Goal: Task Accomplishment & Management: Complete application form

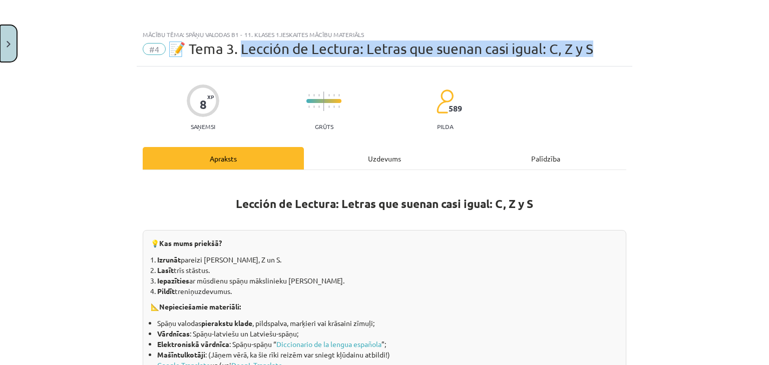
click at [13, 42] on button "Close" at bounding box center [8, 43] width 17 height 37
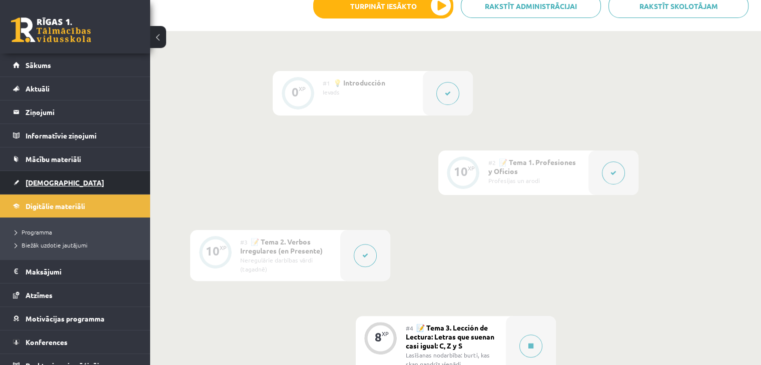
click at [61, 185] on link "[DEMOGRAPHIC_DATA]" at bounding box center [75, 182] width 125 height 23
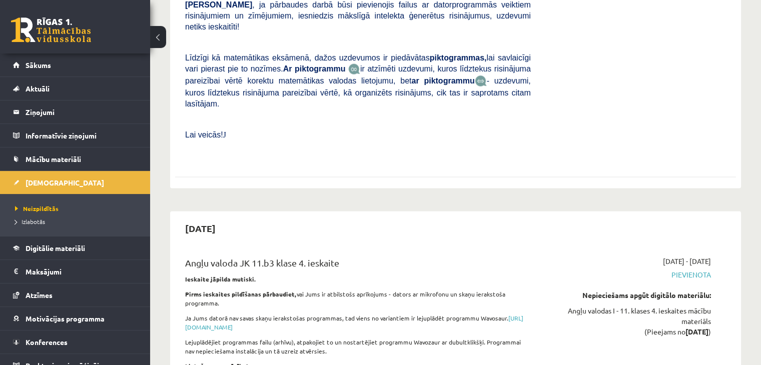
scroll to position [5938, 0]
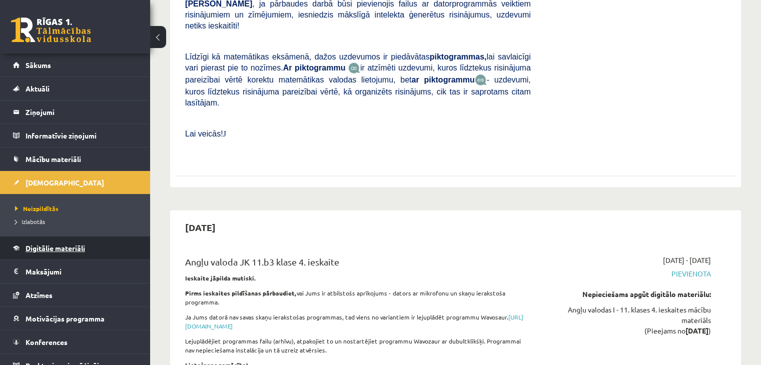
click at [70, 253] on link "Digitālie materiāli" at bounding box center [75, 248] width 125 height 23
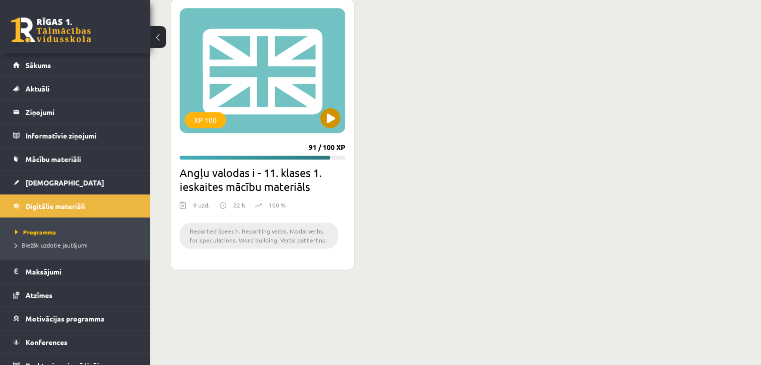
scroll to position [1212, 0]
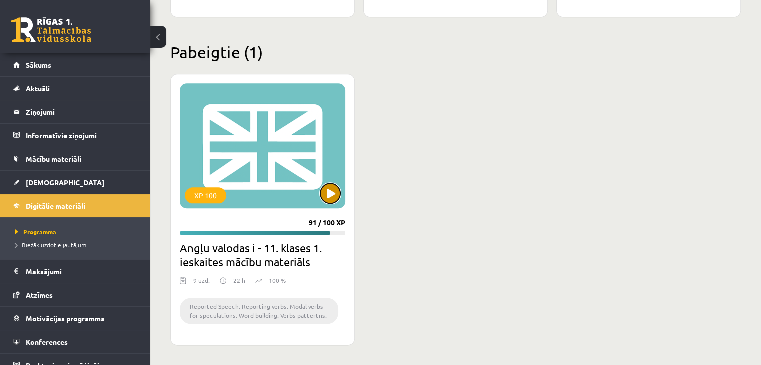
click at [335, 200] on button at bounding box center [330, 194] width 20 height 20
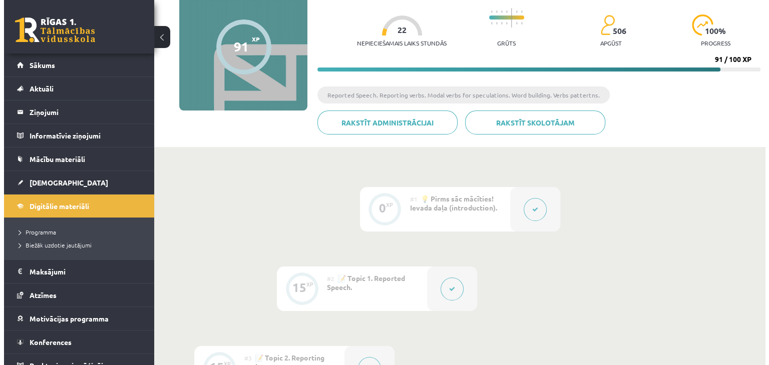
scroll to position [98, 0]
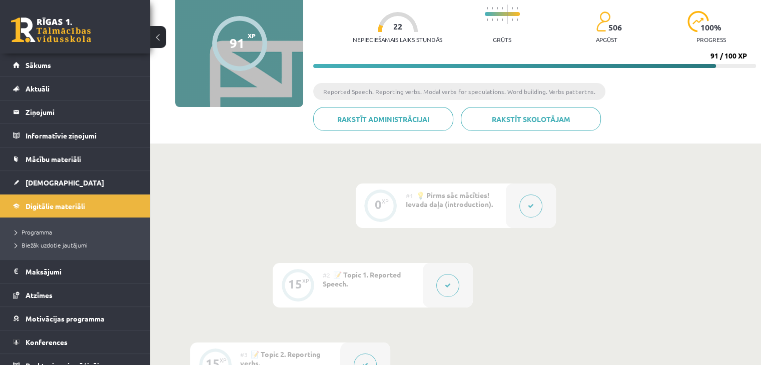
click at [523, 202] on button at bounding box center [531, 206] width 23 height 23
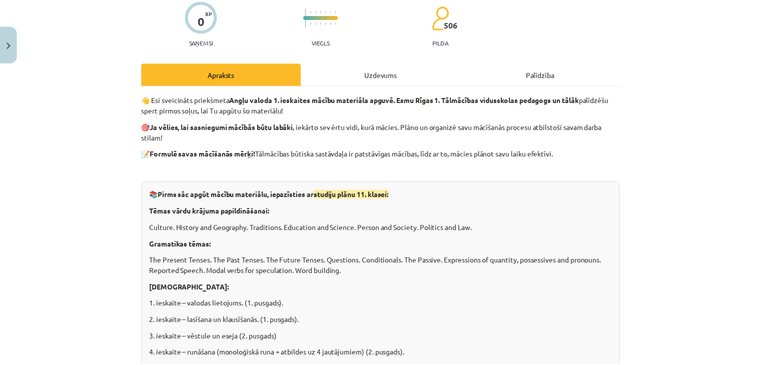
scroll to position [94, 0]
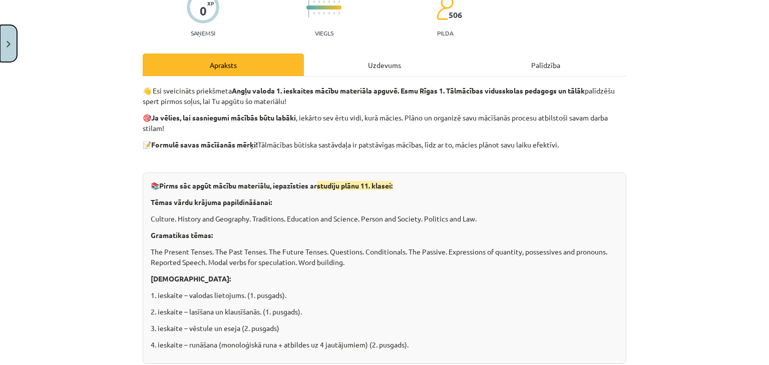
click at [3, 46] on button "Close" at bounding box center [8, 43] width 17 height 37
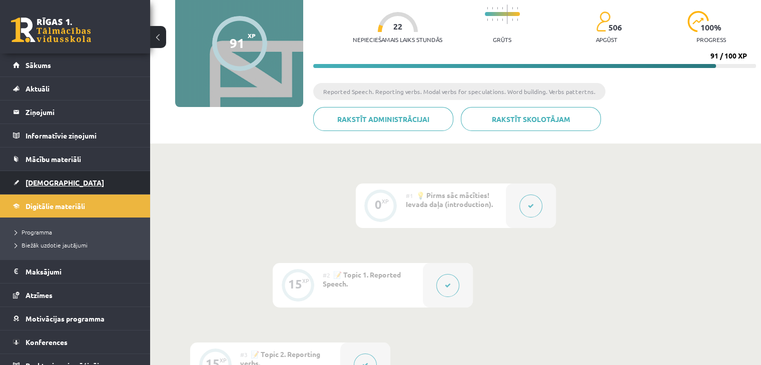
click at [56, 184] on link "[DEMOGRAPHIC_DATA]" at bounding box center [75, 182] width 125 height 23
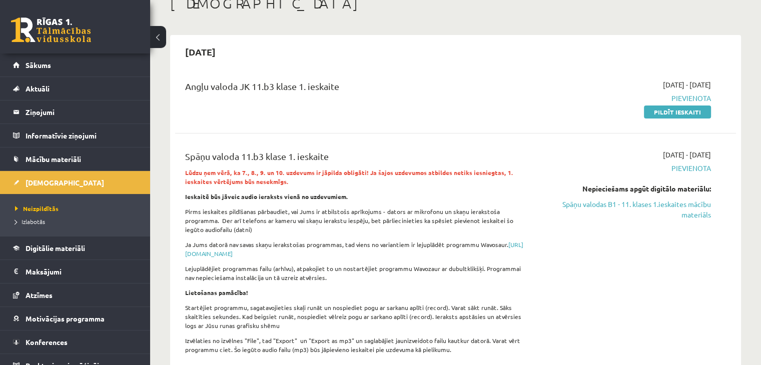
scroll to position [62, 0]
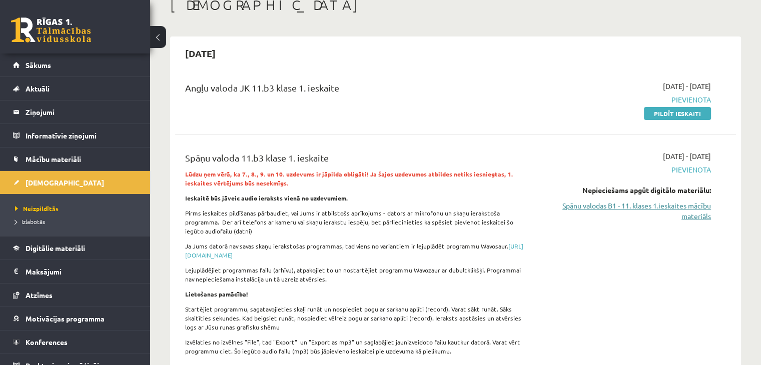
click at [600, 202] on link "Spāņu valodas B1 - 11. klases 1.ieskaites mācību materiāls" at bounding box center [628, 211] width 165 height 21
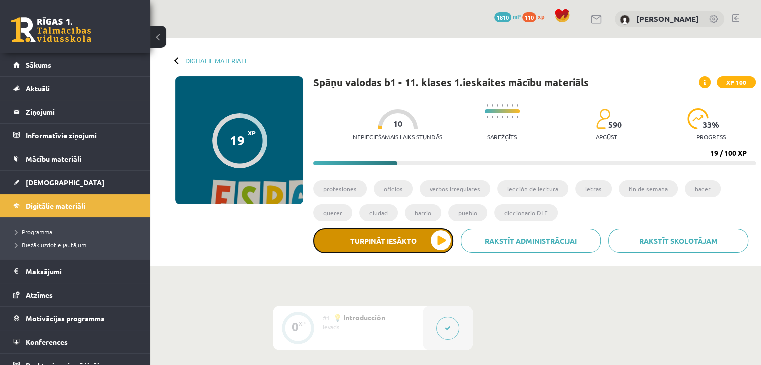
click at [426, 232] on button "Turpināt iesākto" at bounding box center [383, 241] width 140 height 25
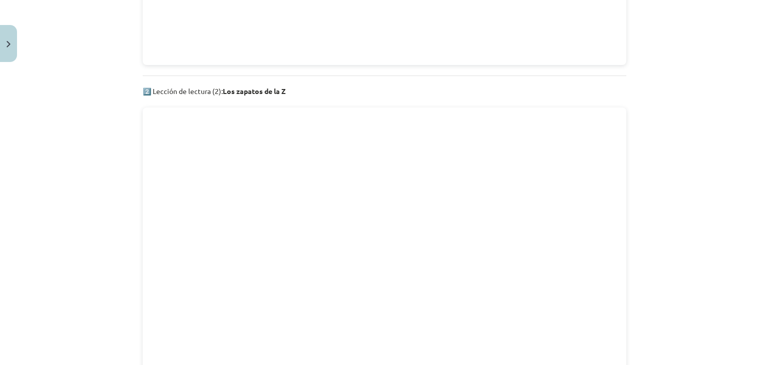
scroll to position [1091, 0]
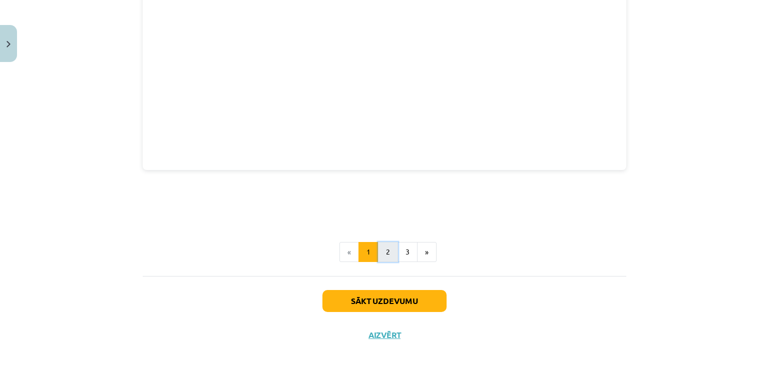
click at [387, 242] on button "2" at bounding box center [388, 252] width 20 height 20
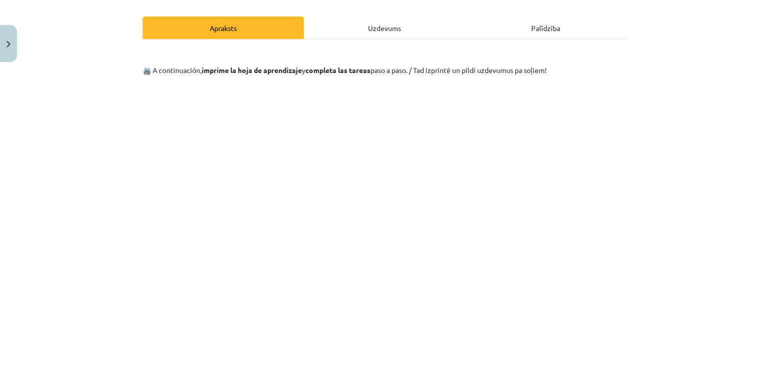
scroll to position [139, 0]
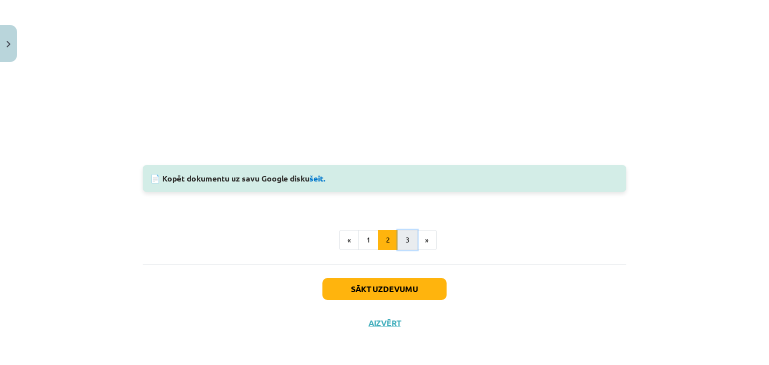
click at [406, 243] on button "3" at bounding box center [408, 240] width 20 height 20
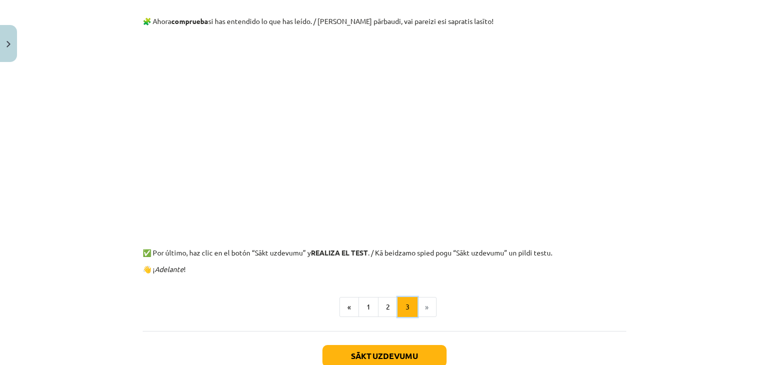
scroll to position [179, 0]
click at [399, 355] on button "Sākt uzdevumu" at bounding box center [384, 357] width 124 height 22
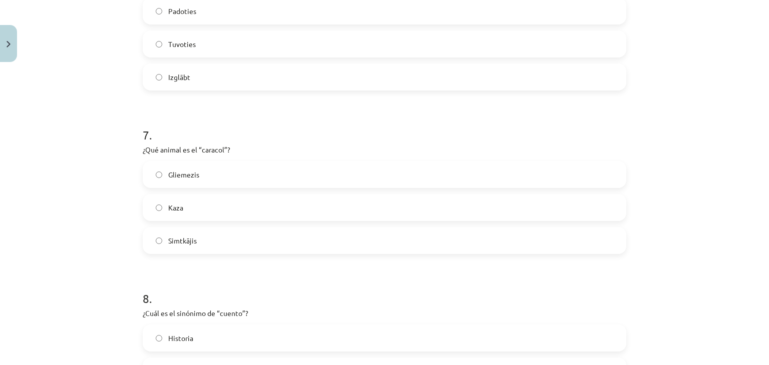
scroll to position [1240, 0]
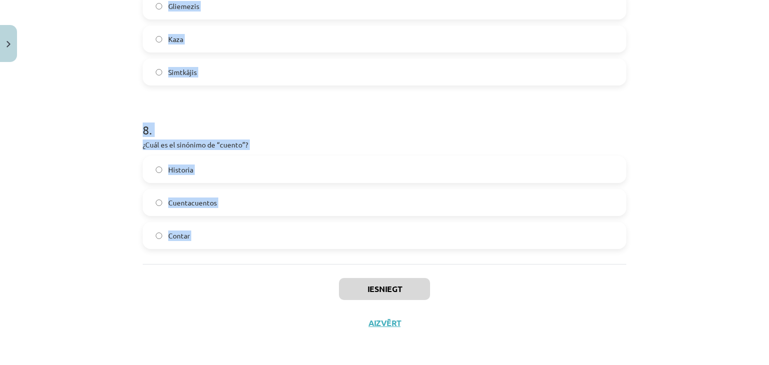
drag, startPoint x: 140, startPoint y: 193, endPoint x: 211, endPoint y: 274, distance: 107.5
copy form "1 . “El enemigo” significa… Draugs Ienaidnieks Ierocis 2 . ¿Qué significa “el c…"
click at [101, 170] on div "Mācību tēma: Spāņu valodas b1 - 11. klases 1.ieskaites mācību materiāls #4 📝 Te…" at bounding box center [384, 182] width 769 height 365
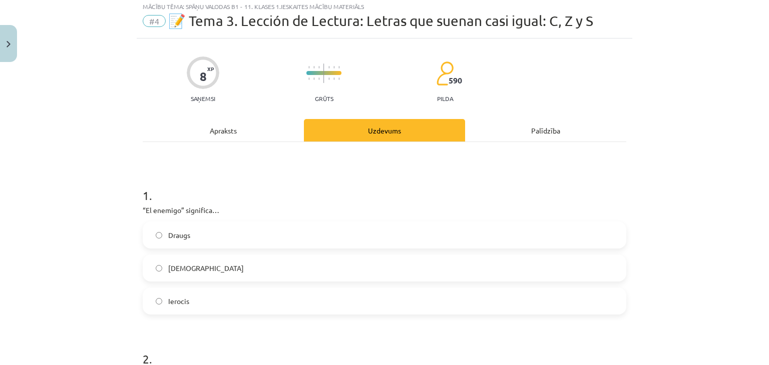
click at [247, 268] on label "Ienaidnieks" at bounding box center [385, 268] width 482 height 25
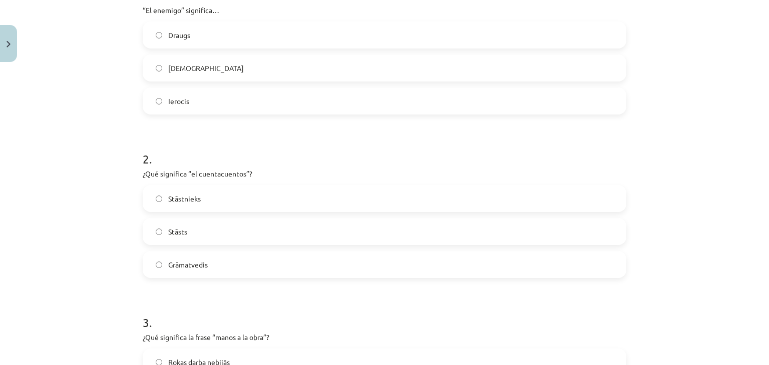
scroll to position [266, 0]
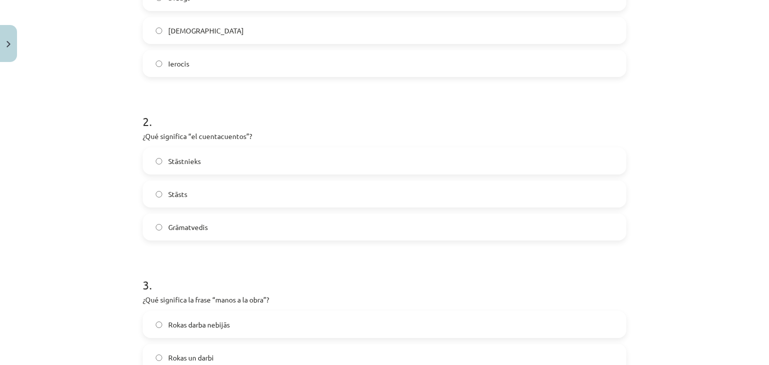
click at [217, 172] on label "Stāstnieks" at bounding box center [385, 161] width 482 height 25
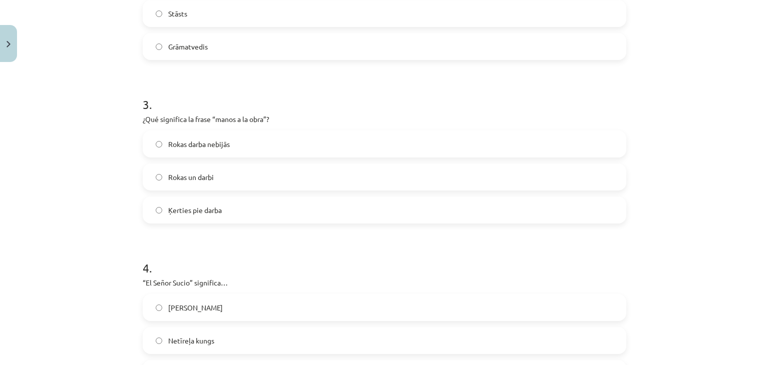
scroll to position [454, 0]
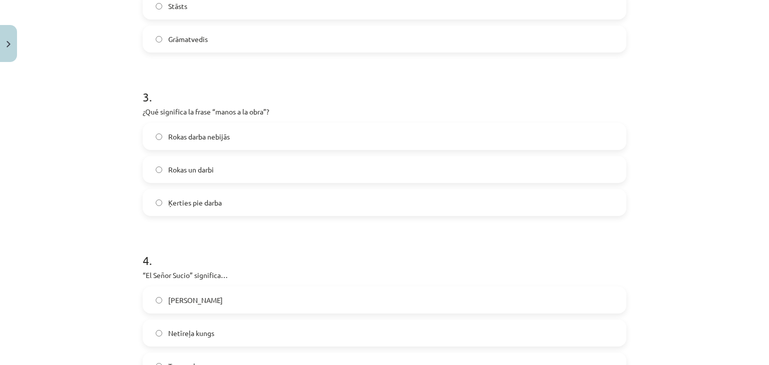
click at [225, 208] on label "Ķerties pie darba" at bounding box center [385, 202] width 482 height 25
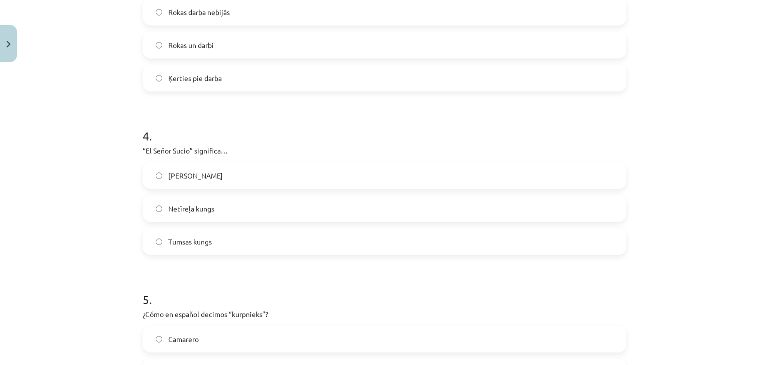
scroll to position [581, 0]
click at [213, 204] on label "Netīreļa kungs" at bounding box center [385, 206] width 482 height 25
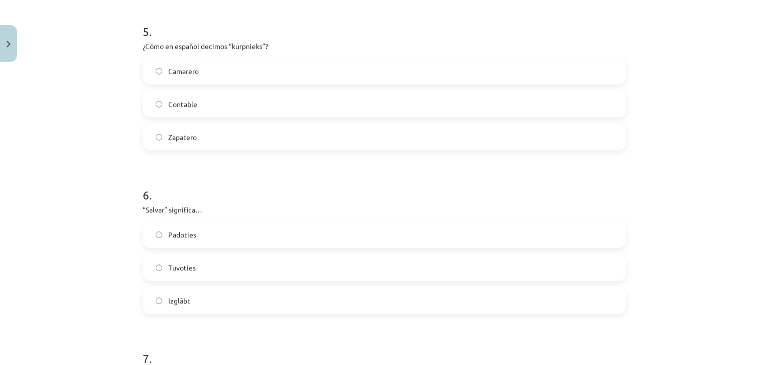
scroll to position [847, 0]
click at [216, 127] on label "Zapatero" at bounding box center [385, 137] width 482 height 25
click at [229, 257] on label "Tuvoties" at bounding box center [385, 267] width 482 height 25
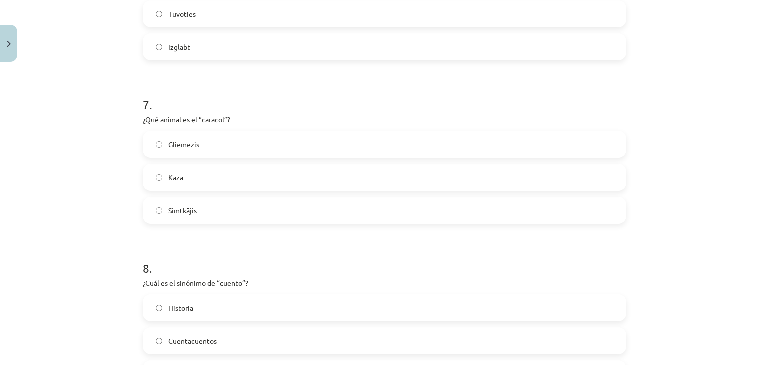
click at [195, 144] on label "Gliemezis" at bounding box center [385, 144] width 482 height 25
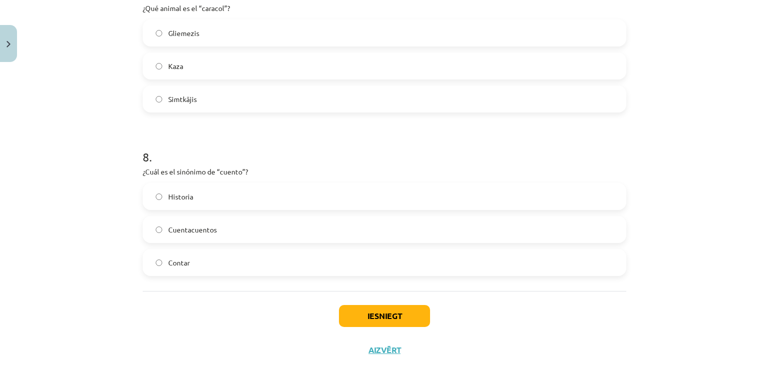
scroll to position [1220, 0]
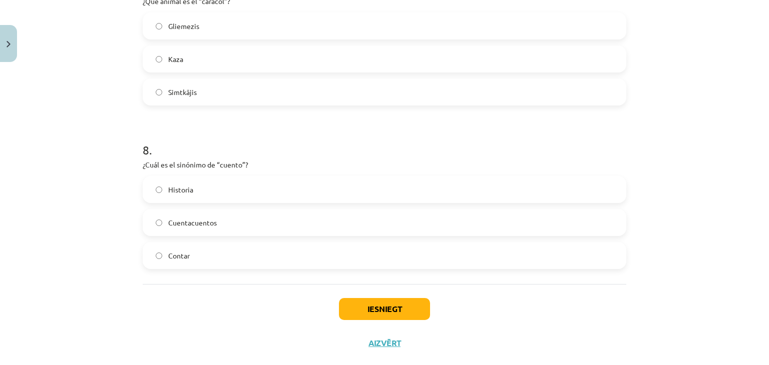
click at [200, 199] on label "Historia" at bounding box center [385, 189] width 482 height 25
click at [358, 309] on button "Iesniegt" at bounding box center [384, 309] width 91 height 22
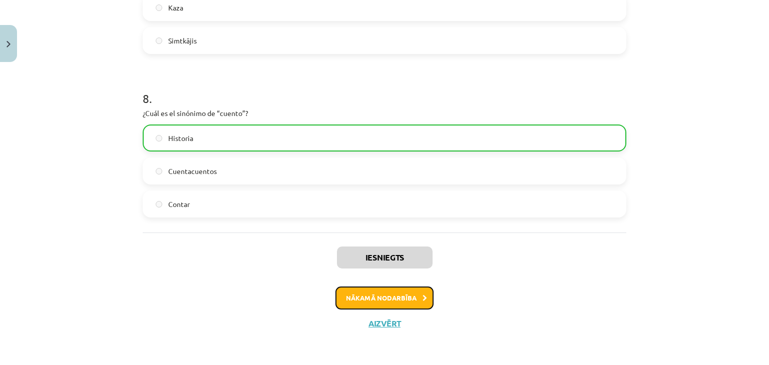
click at [370, 305] on button "Nākamā nodarbība" at bounding box center [384, 298] width 98 height 23
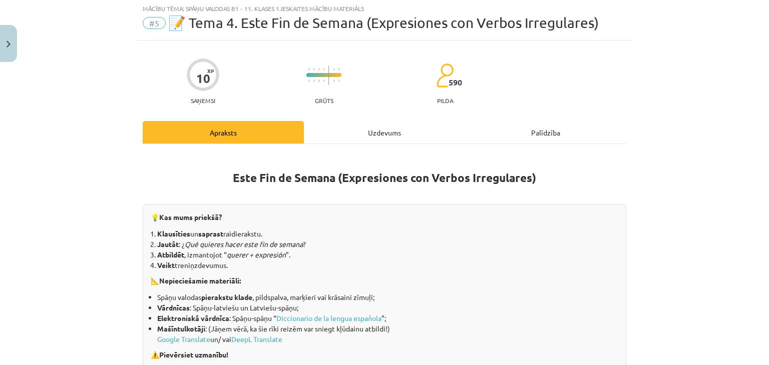
scroll to position [25, 0]
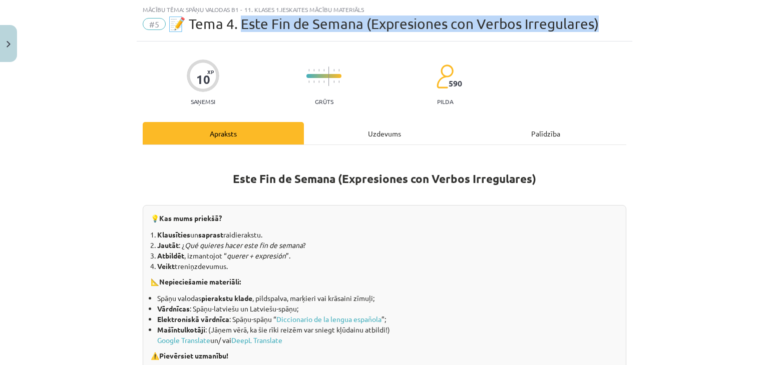
drag, startPoint x: 239, startPoint y: 25, endPoint x: 610, endPoint y: 19, distance: 371.0
click at [610, 19] on div "#5 📝 Tema 4. Este Fin de Semana (Expresiones con Verbos Irregulares)" at bounding box center [385, 24] width 484 height 16
copy span "ste Fin de Semana (Expresiones con Verbos Irregulares)"
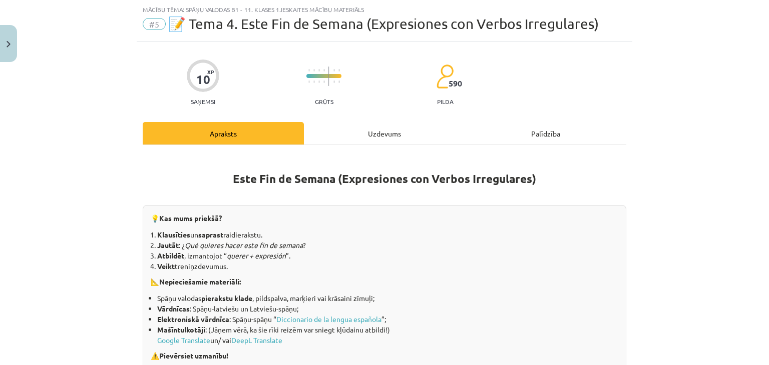
click at [200, 198] on p at bounding box center [385, 194] width 484 height 11
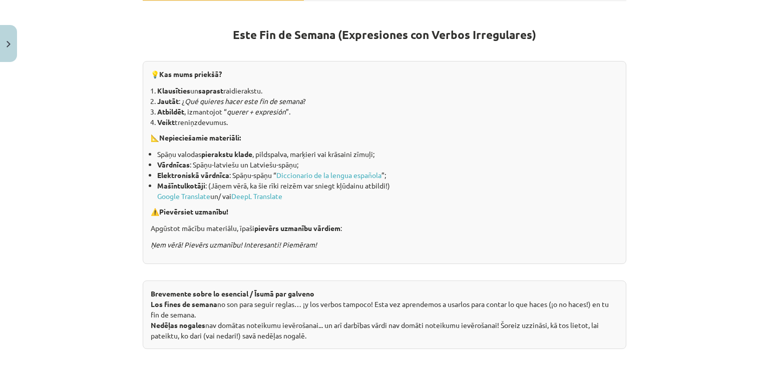
drag, startPoint x: 267, startPoint y: 166, endPoint x: 313, endPoint y: 111, distance: 72.1
click at [313, 111] on li "Atbildēt , izmantojot “ querer + expresión ”." at bounding box center [387, 112] width 461 height 11
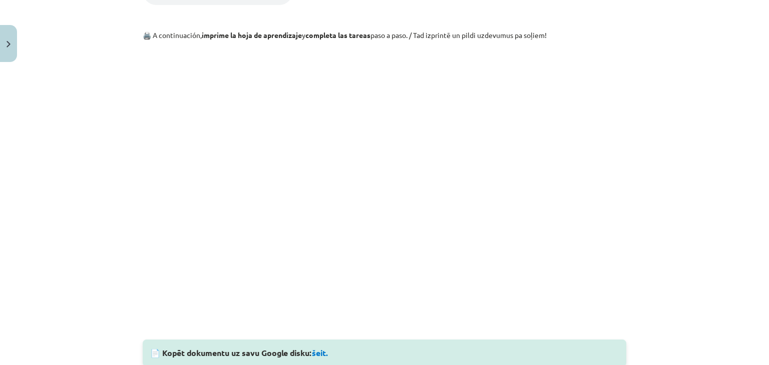
scroll to position [732, 0]
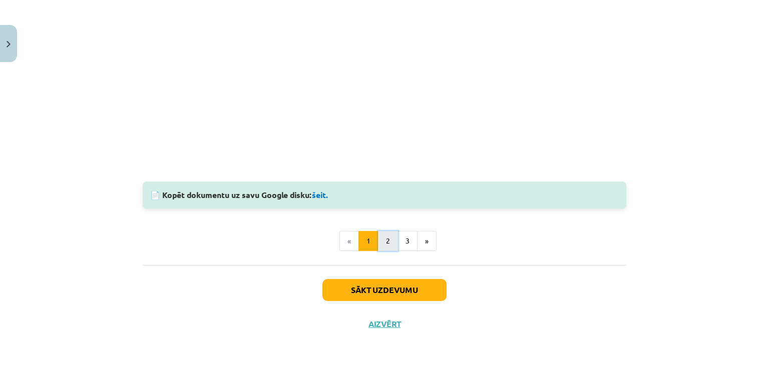
click at [379, 243] on button "2" at bounding box center [388, 241] width 20 height 20
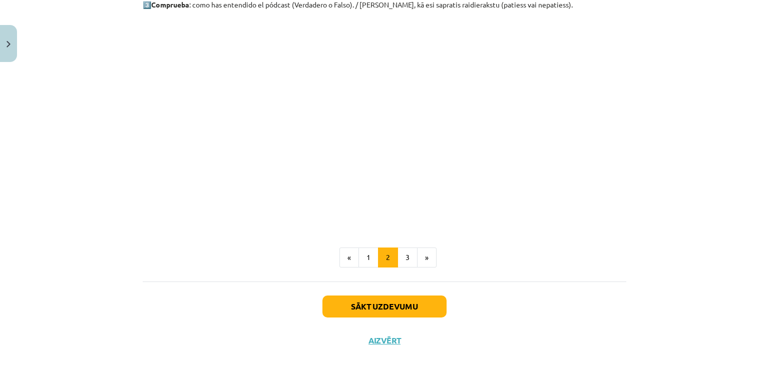
scroll to position [700, 0]
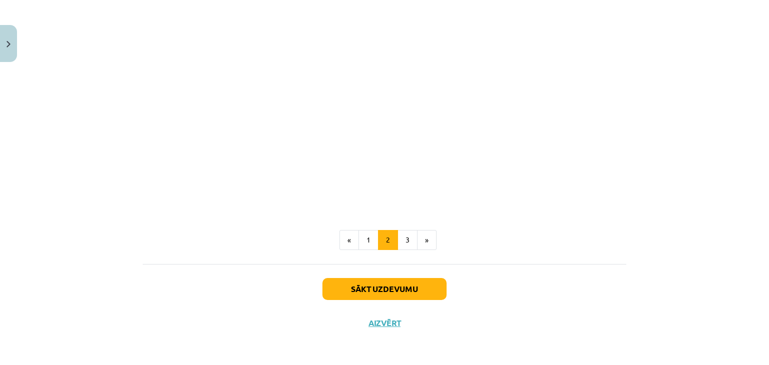
click at [399, 231] on button "3" at bounding box center [408, 240] width 20 height 20
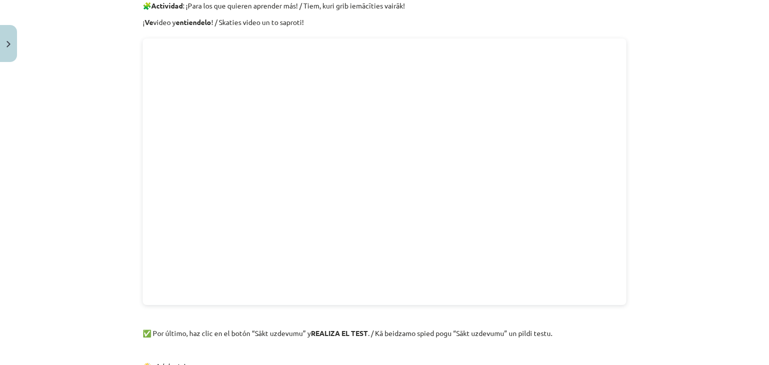
scroll to position [179, 0]
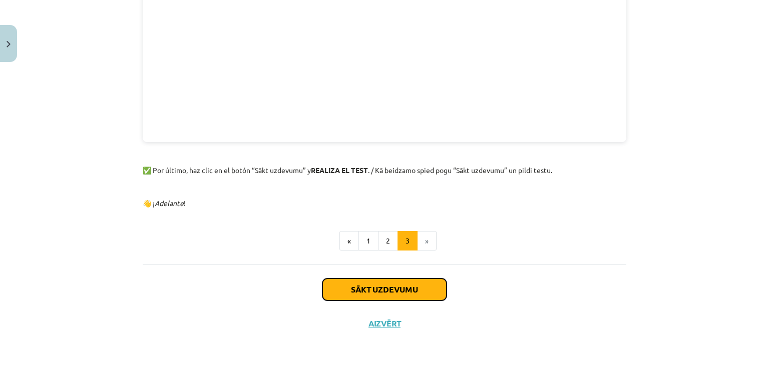
click at [421, 279] on button "Sākt uzdevumu" at bounding box center [384, 290] width 124 height 22
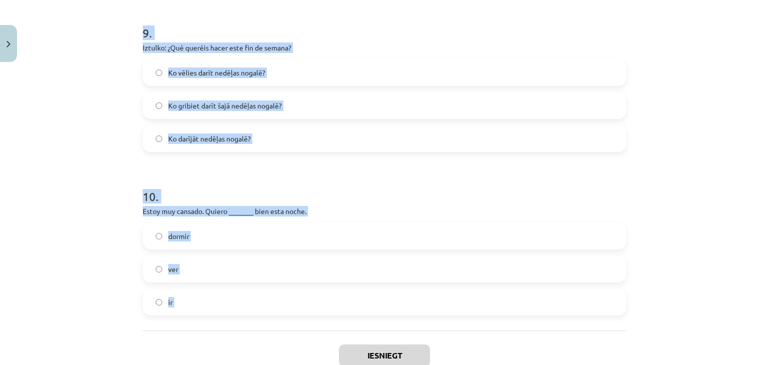
scroll to position [1567, 0]
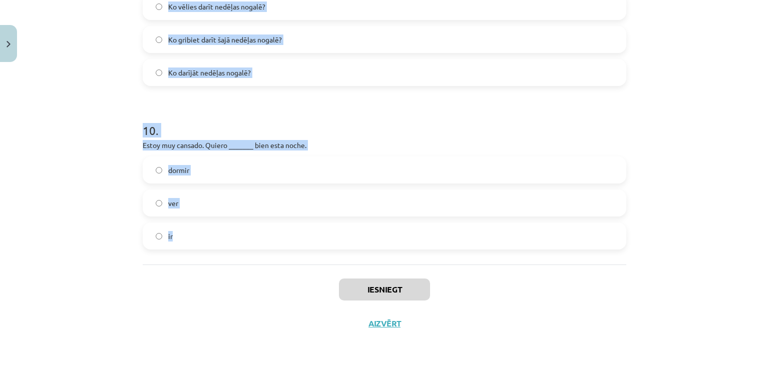
drag, startPoint x: 132, startPoint y: 199, endPoint x: 176, endPoint y: 240, distance: 60.9
click at [176, 240] on div "Mācību tēma: Spāņu valodas b1 - 11. klases 1.ieskaites mācību materiāls #5 📝 Te…" at bounding box center [384, 182] width 769 height 365
copy form "1 . ¿Quieres _______ una serie en Netflix? ver hacer ir 2 . Después de comer, q…"
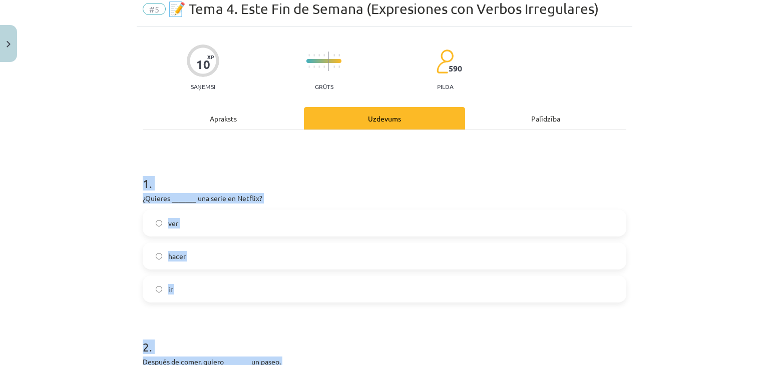
scroll to position [0, 0]
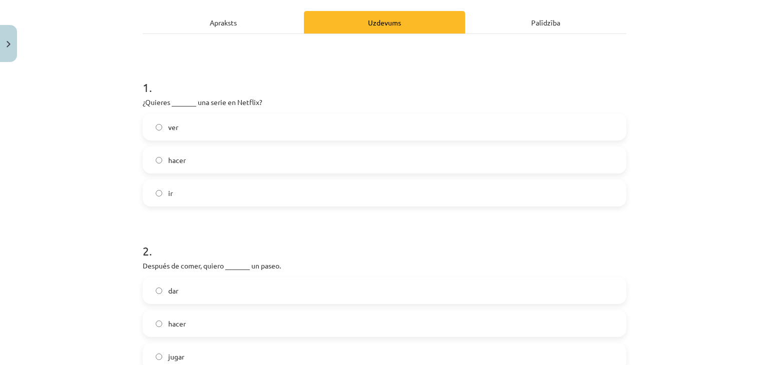
scroll to position [137, 0]
click at [208, 122] on label "ver" at bounding box center [385, 126] width 482 height 25
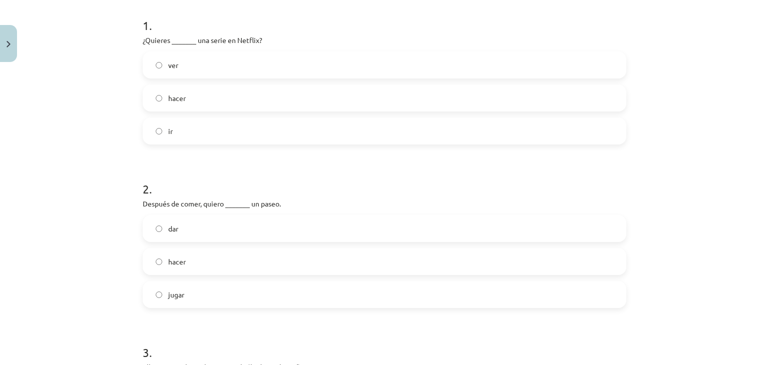
scroll to position [201, 0]
click at [199, 226] on label "dar" at bounding box center [385, 225] width 482 height 25
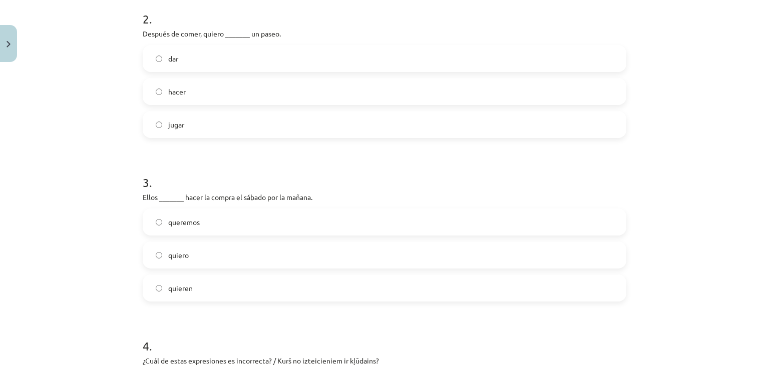
click at [213, 286] on label "quieren" at bounding box center [385, 288] width 482 height 25
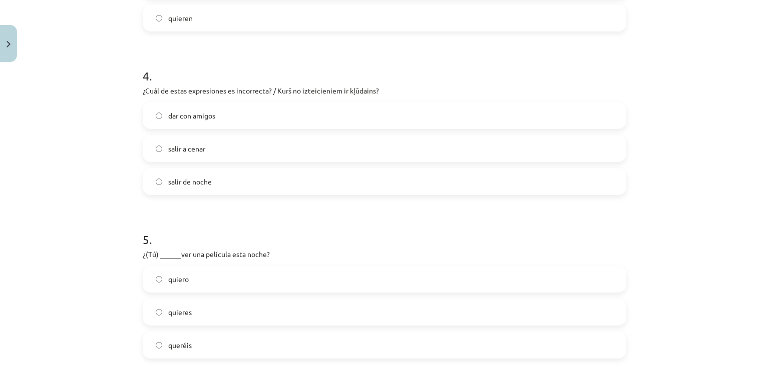
scroll to position [645, 0]
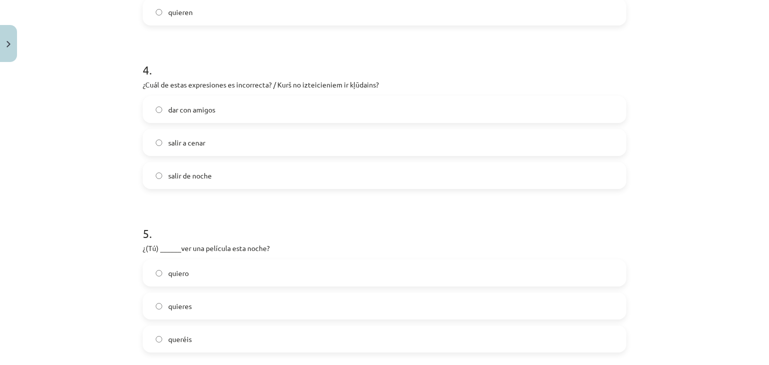
click at [220, 113] on label "dar con amigos" at bounding box center [385, 109] width 482 height 25
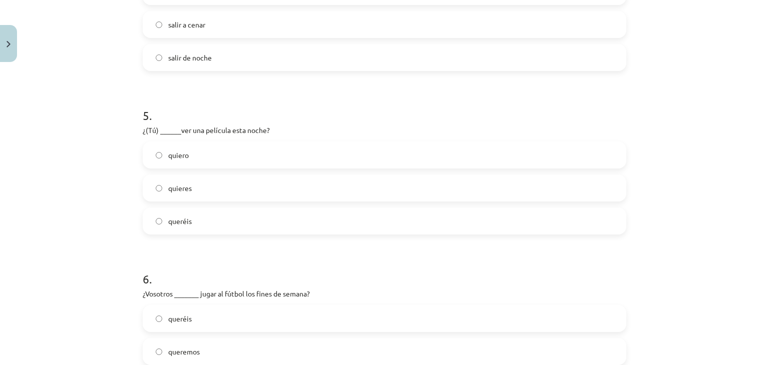
scroll to position [763, 0]
click at [209, 191] on label "quieres" at bounding box center [385, 188] width 482 height 25
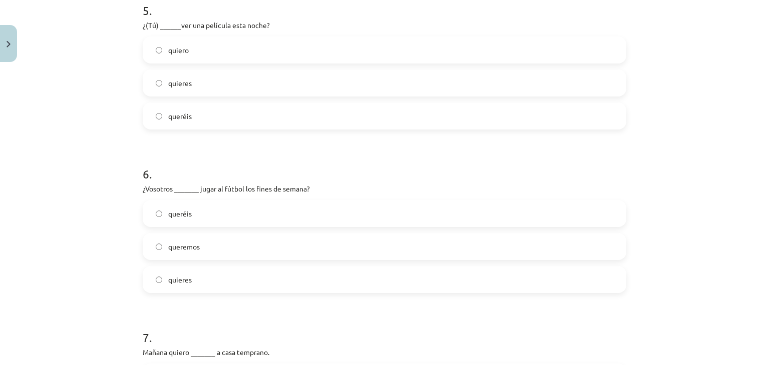
scroll to position [872, 0]
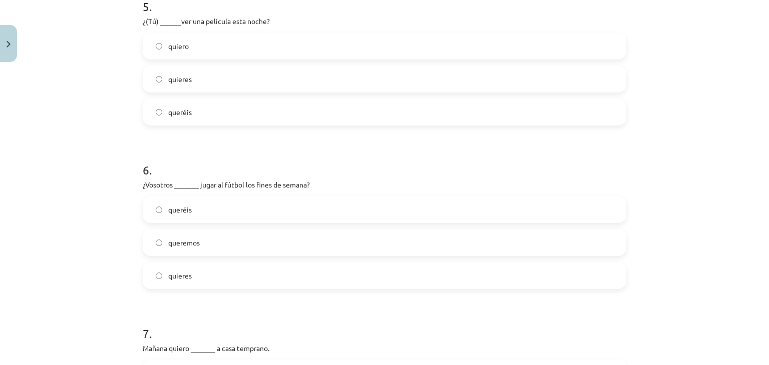
click at [194, 211] on label "queréis" at bounding box center [385, 209] width 482 height 25
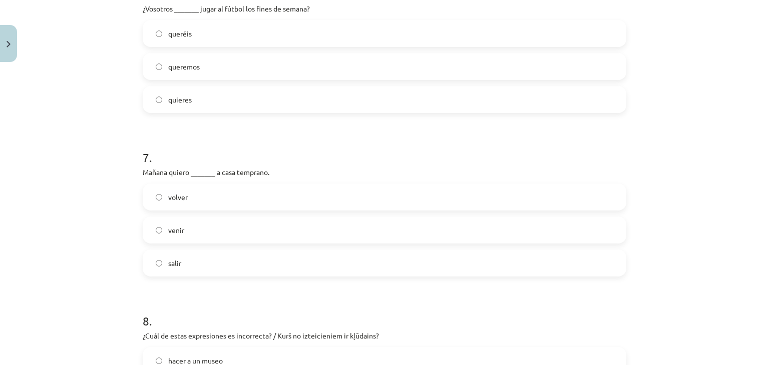
scroll to position [1049, 0]
click at [251, 209] on label "volver" at bounding box center [385, 196] width 482 height 25
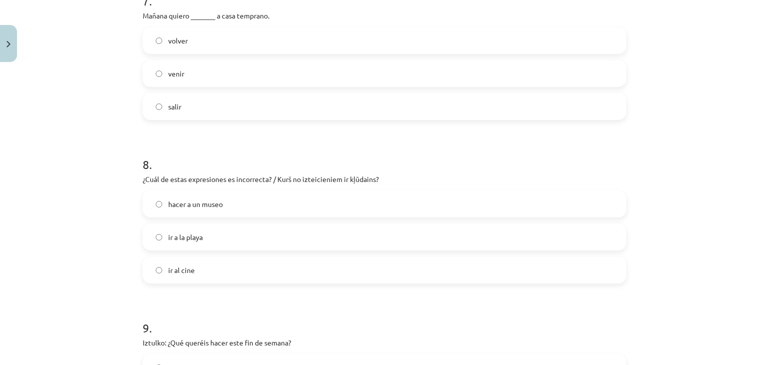
scroll to position [1212, 0]
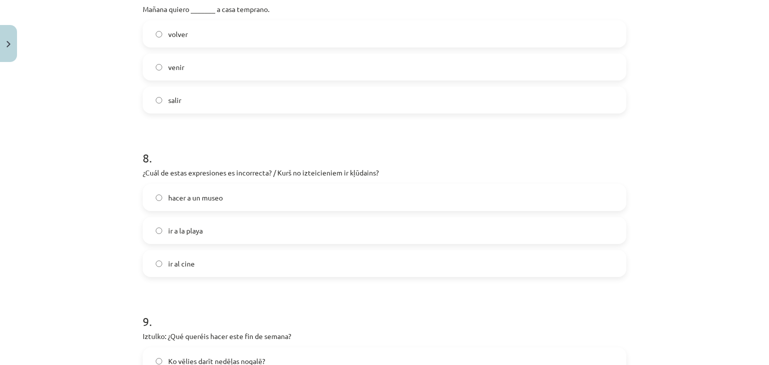
click at [253, 193] on label "hacer a un museo" at bounding box center [385, 197] width 482 height 25
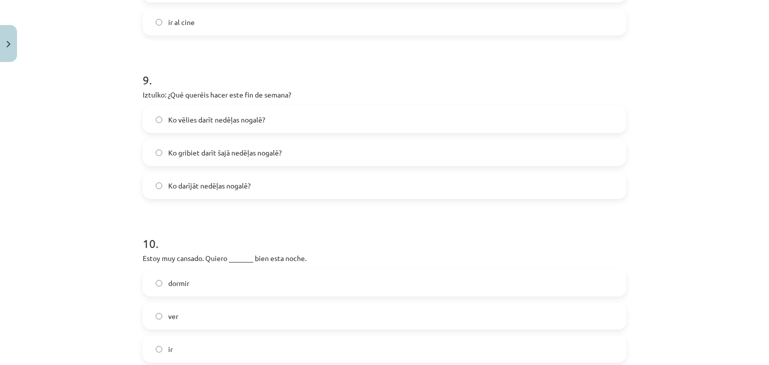
scroll to position [1461, 0]
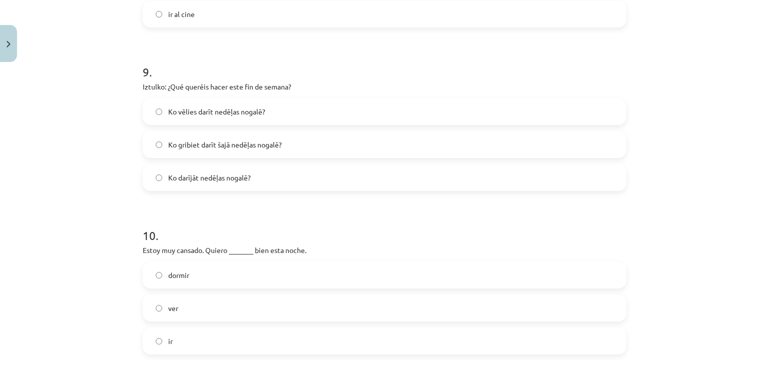
click at [234, 111] on span "Ko vēlies darīt nedēļas nogalē?" at bounding box center [216, 112] width 97 height 11
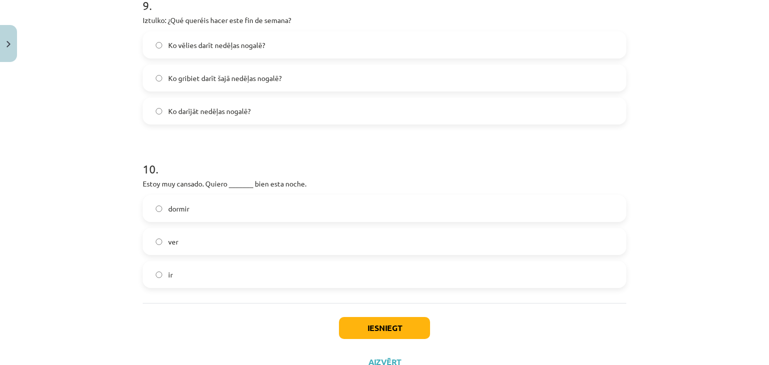
scroll to position [1548, 0]
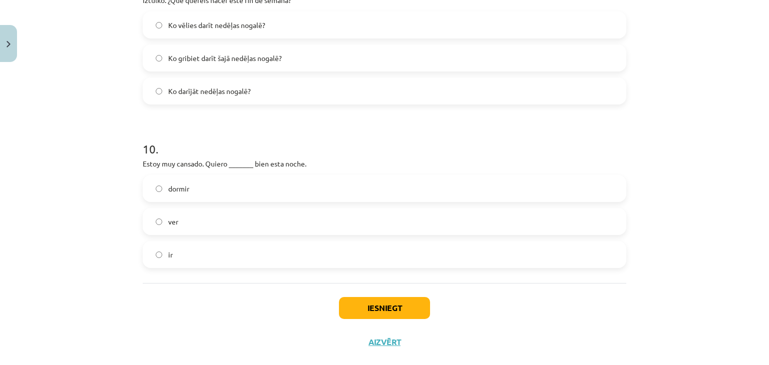
click at [218, 195] on label "dormir" at bounding box center [385, 188] width 482 height 25
click at [351, 297] on button "Iesniegt" at bounding box center [384, 308] width 91 height 22
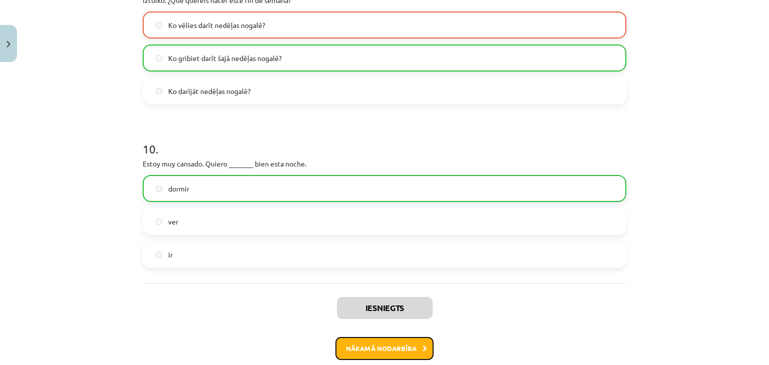
click at [350, 346] on button "Nākamā nodarbība" at bounding box center [384, 348] width 98 height 23
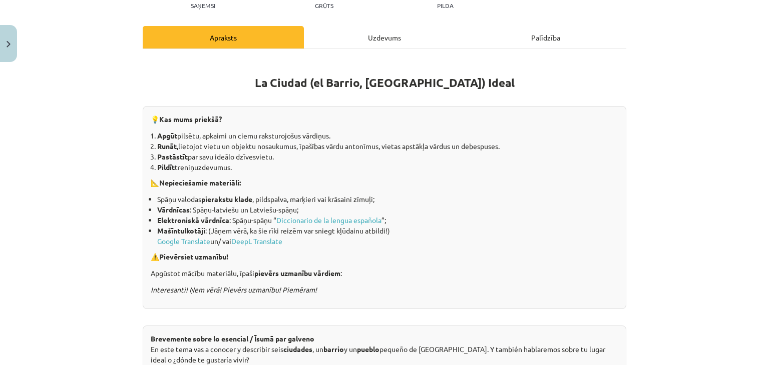
scroll to position [59, 0]
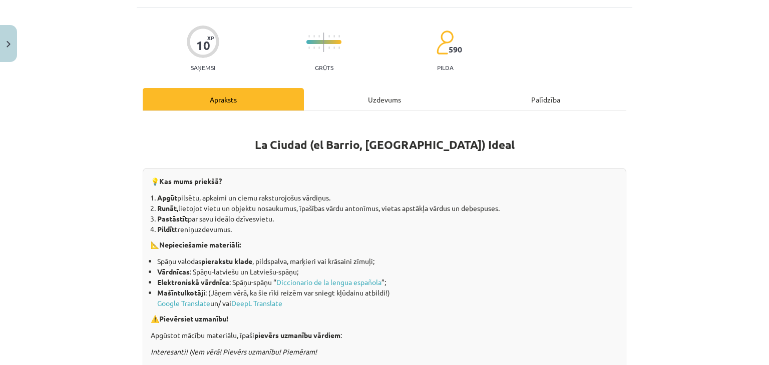
click at [448, 145] on strong "La Ciudad (el Barrio, el Pueblo) Ideal" at bounding box center [385, 145] width 260 height 15
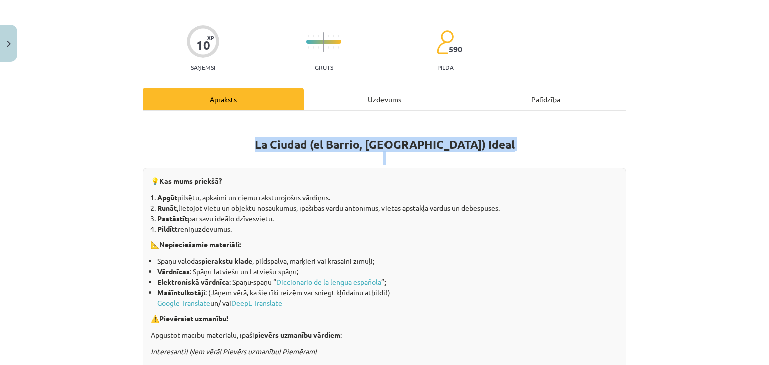
drag, startPoint x: 278, startPoint y: 139, endPoint x: 496, endPoint y: 157, distance: 218.5
click at [496, 157] on h1 "La Ciudad (el Barrio, el Pueblo) Ideal" at bounding box center [385, 142] width 484 height 45
copy h1 "La Ciudad (el Barrio, el Pueblo) Ideal"
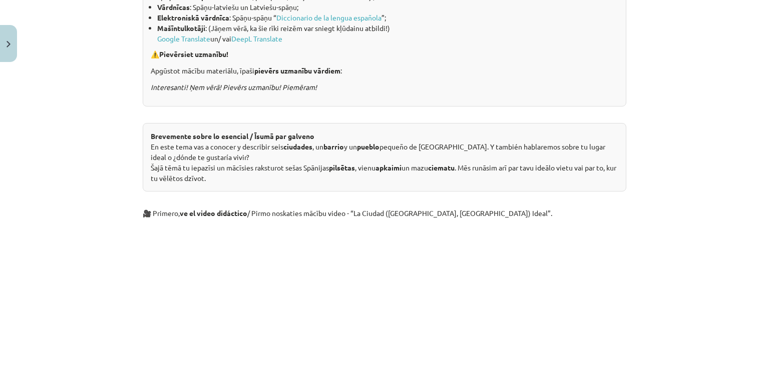
scroll to position [327, 0]
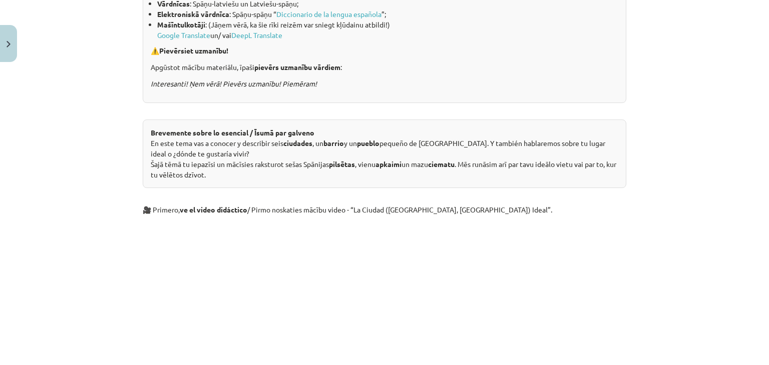
click at [318, 184] on div "Brevemente sobre lo esencial / Īsumā par galveno En este tema vas a conocer y d…" at bounding box center [385, 154] width 484 height 69
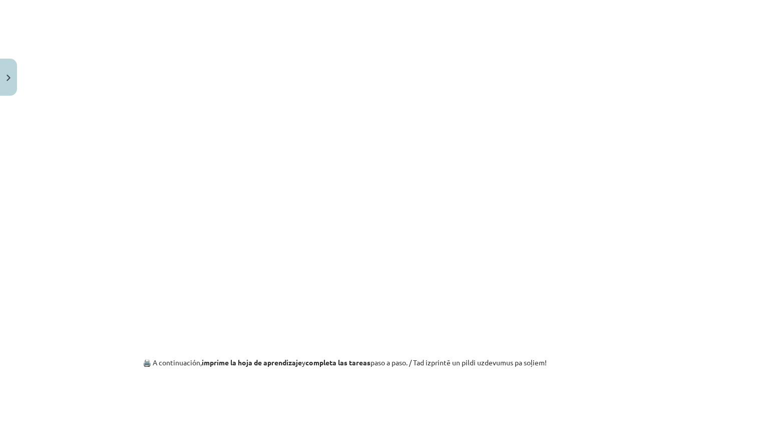
scroll to position [571, 0]
